Goal: Task Accomplishment & Management: Manage account settings

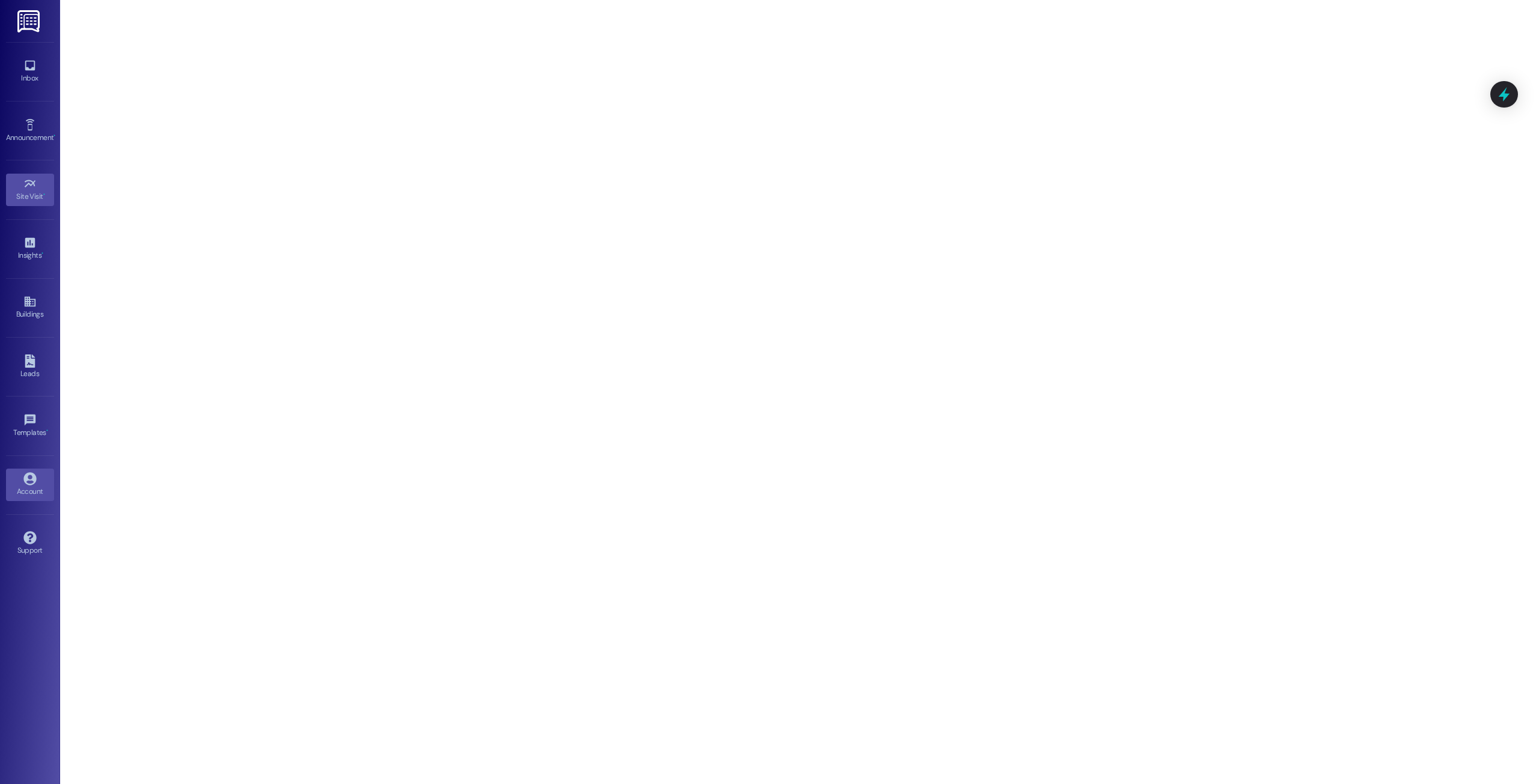
click at [33, 494] on div "Account" at bounding box center [30, 491] width 60 height 12
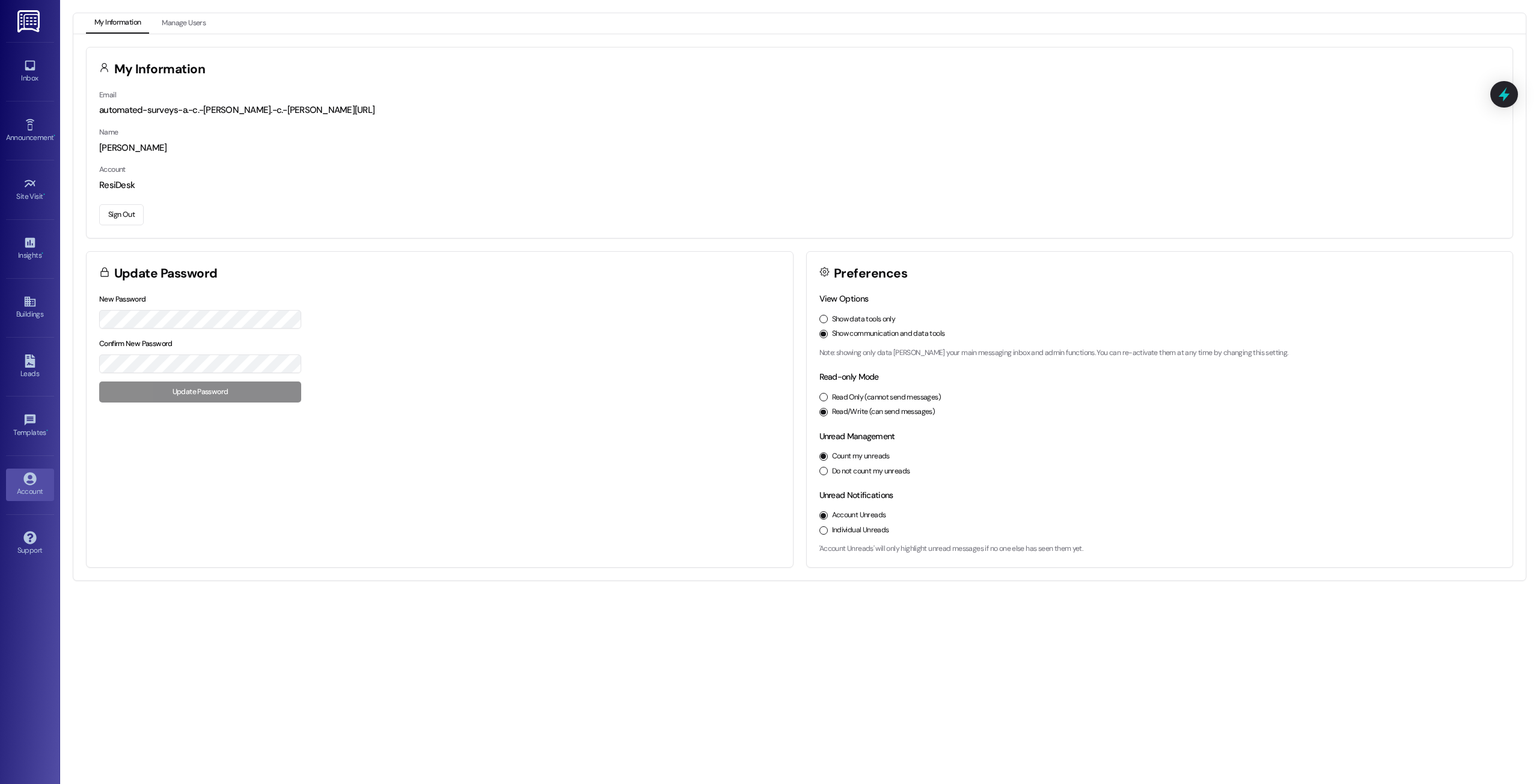
click at [129, 214] on button "Sign Out" at bounding box center [121, 215] width 45 height 21
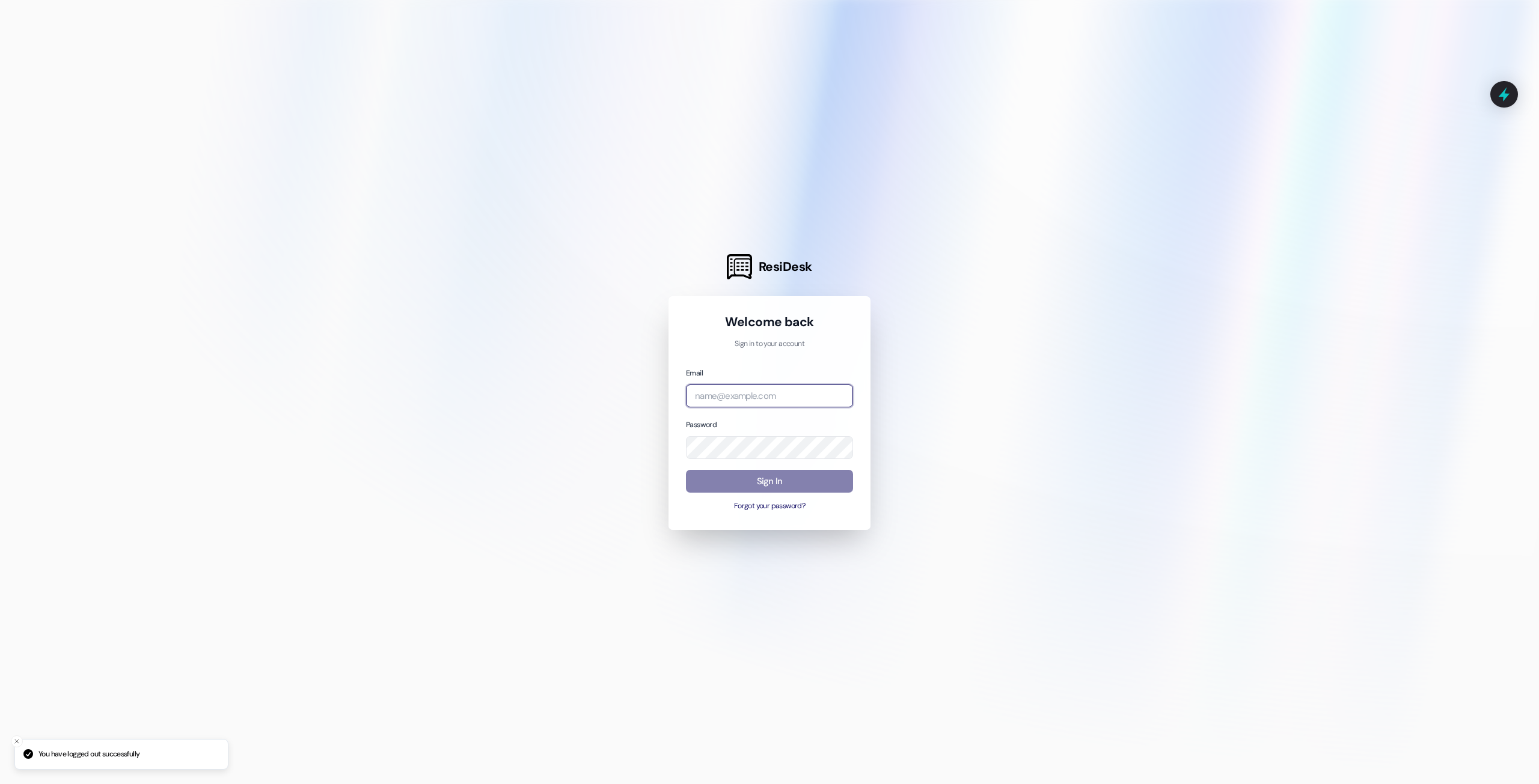
click at [709, 400] on input "email" at bounding box center [769, 396] width 167 height 23
click at [0, 784] on com-1password-button at bounding box center [0, 784] width 0 height 0
type input "[EMAIL_ADDRESS][DOMAIN_NAME]"
